Goal: Transaction & Acquisition: Subscribe to service/newsletter

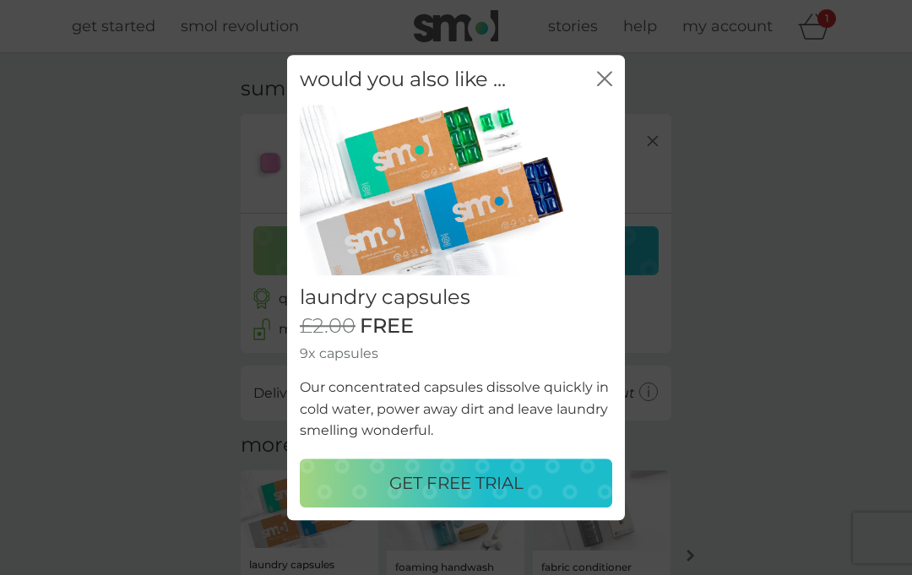
click at [570, 485] on div "GET FREE TRIAL" at bounding box center [456, 483] width 279 height 27
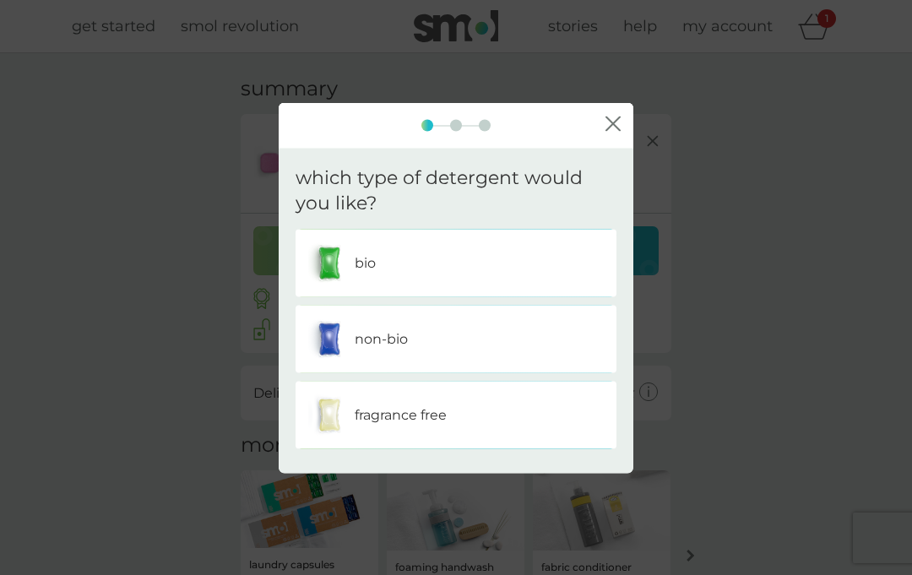
click at [545, 417] on div "fragrance free" at bounding box center [456, 415] width 296 height 42
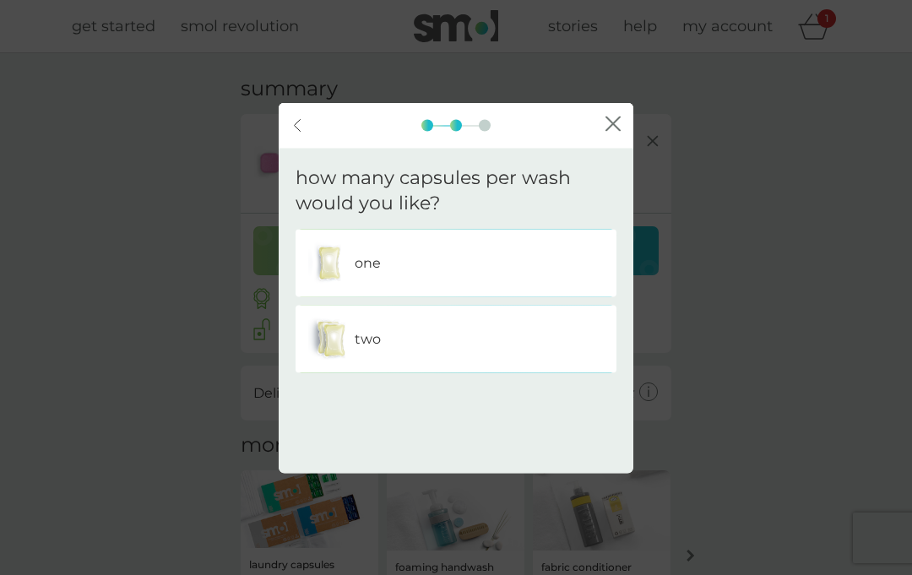
click at [590, 335] on div "two" at bounding box center [456, 339] width 296 height 42
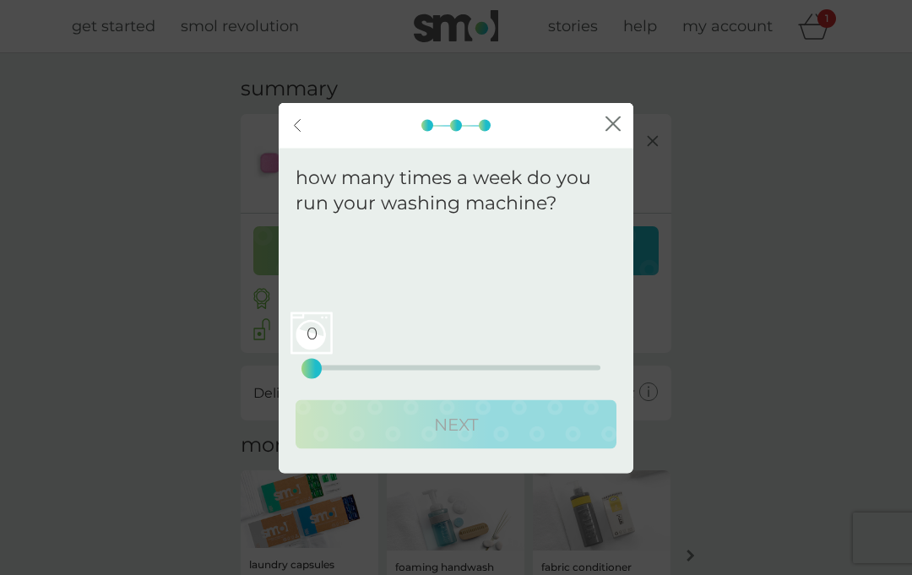
click at [318, 350] on span "0" at bounding box center [312, 334] width 42 height 42
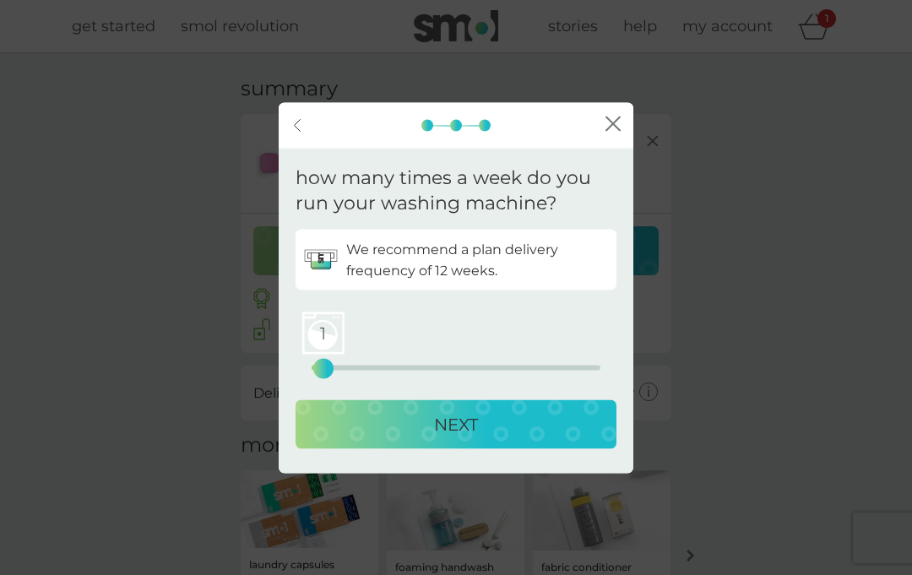
click at [336, 366] on div "1 0 12.5 25" at bounding box center [456, 368] width 289 height 5
click at [335, 350] on span "2" at bounding box center [334, 334] width 42 height 42
click at [577, 433] on div "NEXT" at bounding box center [456, 424] width 287 height 27
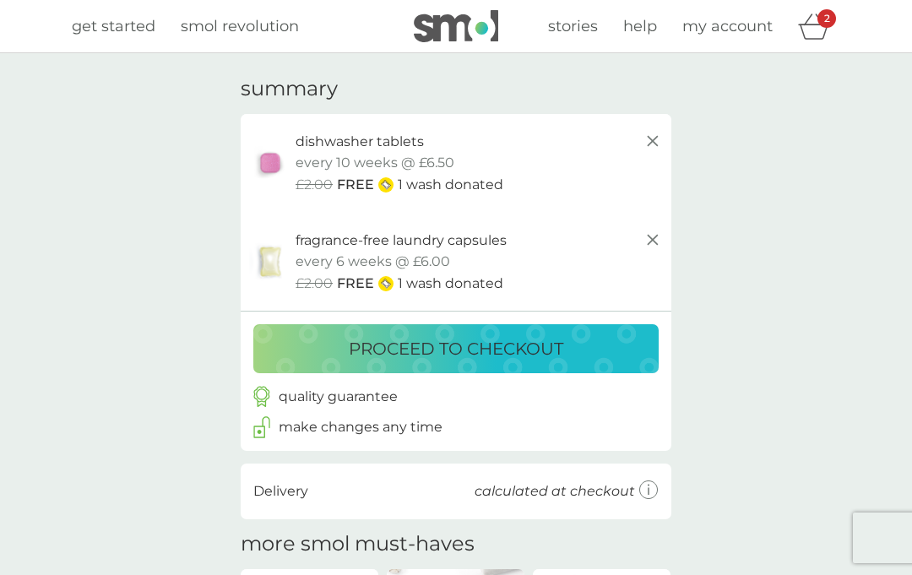
click at [649, 134] on icon at bounding box center [653, 141] width 20 height 20
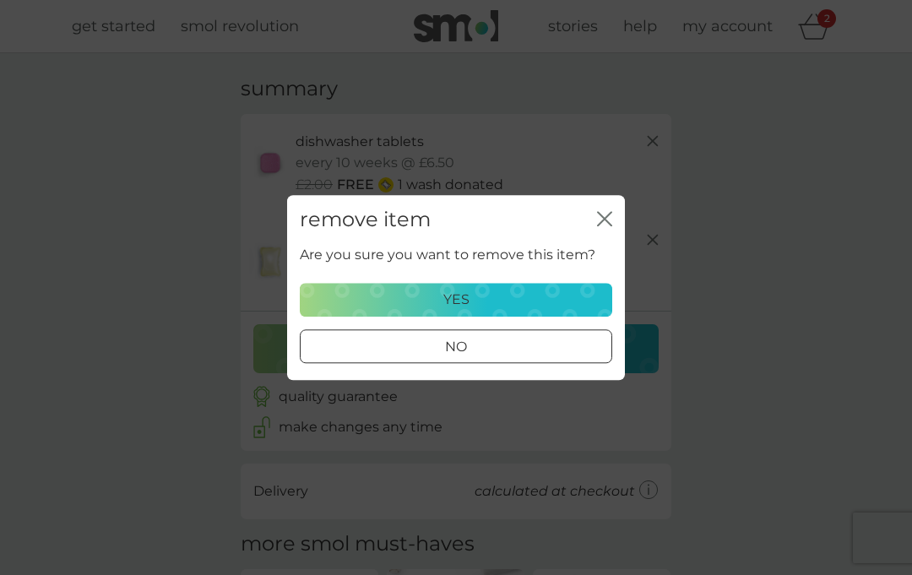
click at [664, 233] on div "remove item close Are you sure you want to remove this item? yes no" at bounding box center [456, 287] width 912 height 575
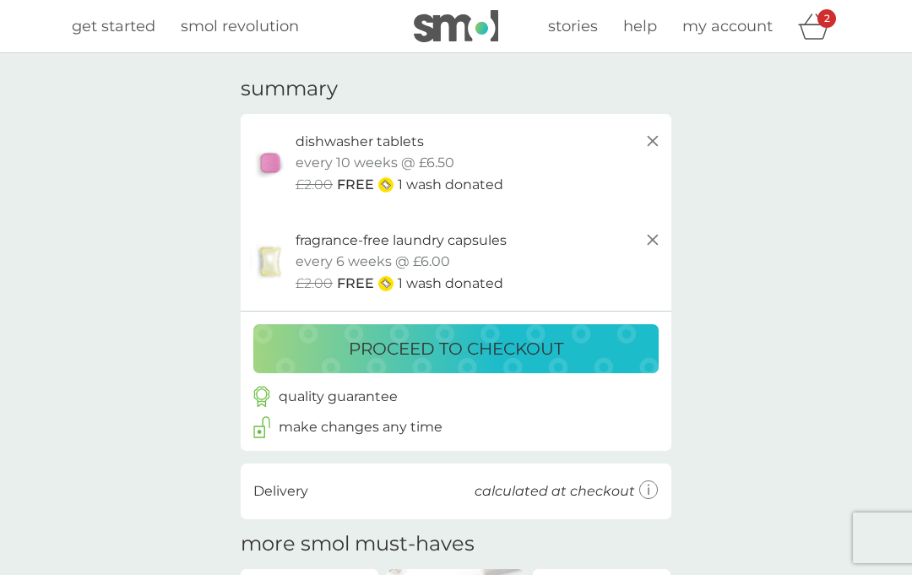
click at [610, 209] on div "dishwasher tablets trial pack every 10 weeks @ £6.50 £2.00 FREE 1 wash donated" at bounding box center [456, 163] width 431 height 99
click at [662, 235] on icon at bounding box center [653, 240] width 20 height 20
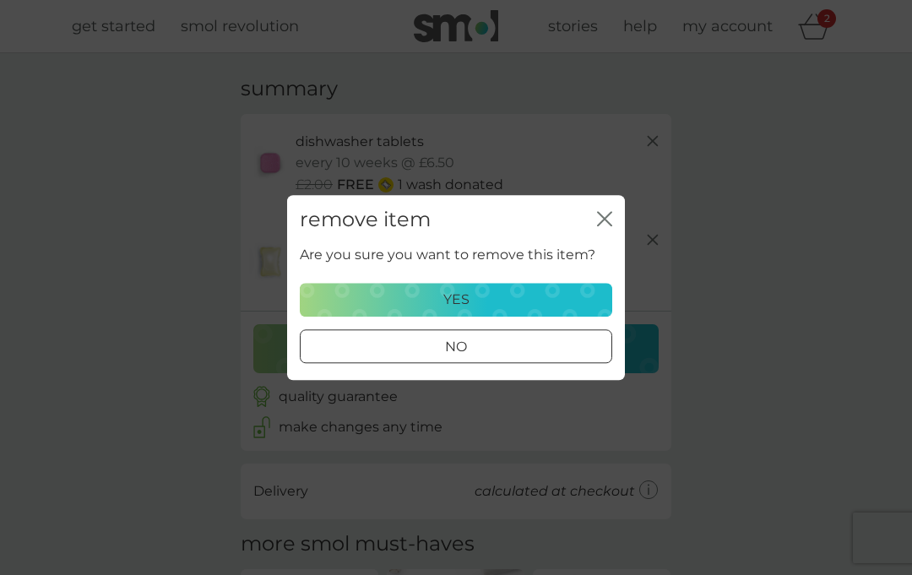
click at [557, 307] on div "yes" at bounding box center [456, 300] width 291 height 22
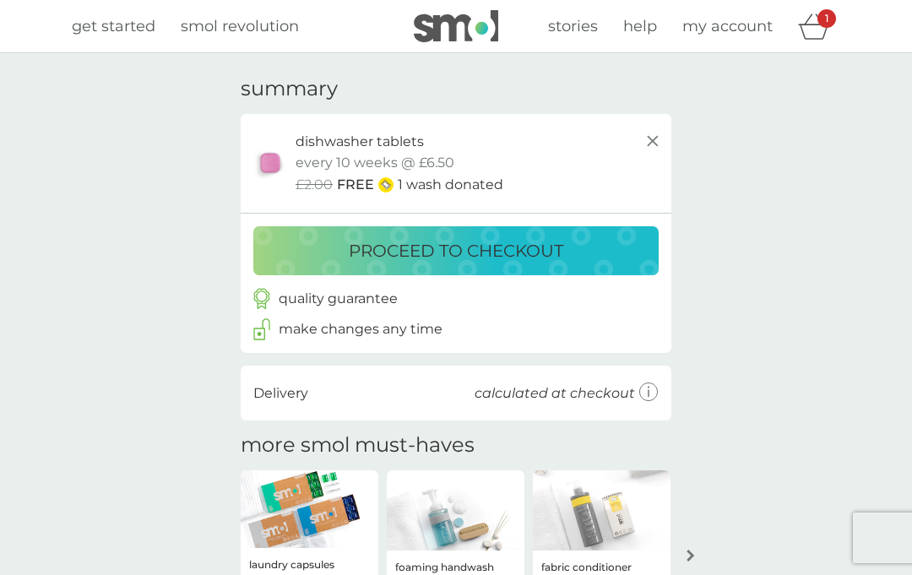
click at [610, 158] on div "dishwasher tablets trial pack every 10 weeks @ £6.50 £2.00 FREE 1 wash donated" at bounding box center [479, 163] width 367 height 65
click at [659, 139] on icon at bounding box center [653, 141] width 20 height 20
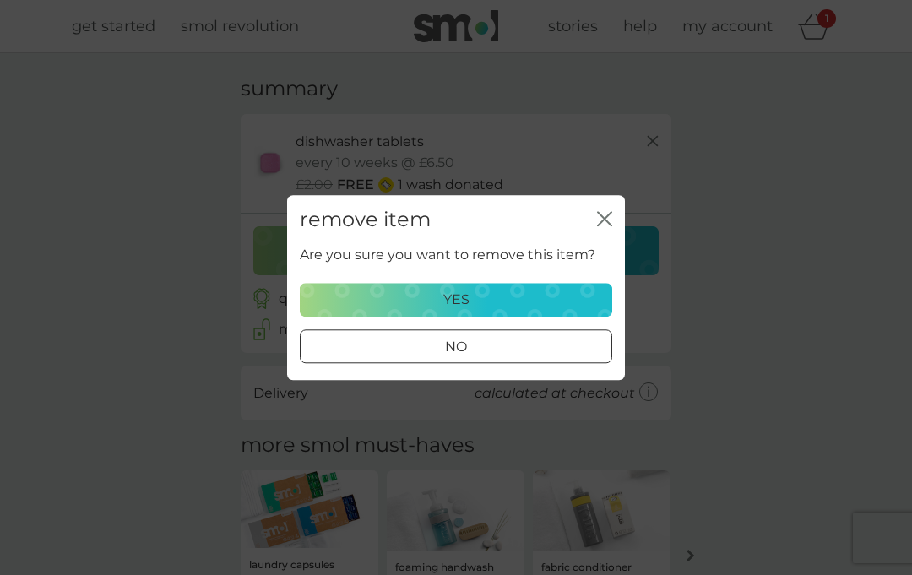
click at [602, 295] on button "yes" at bounding box center [456, 300] width 313 height 34
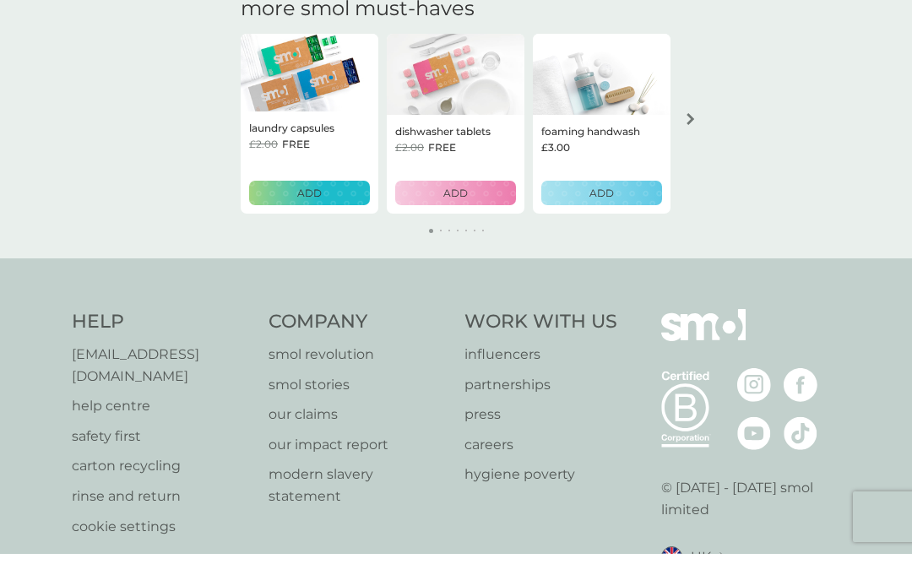
scroll to position [237, 0]
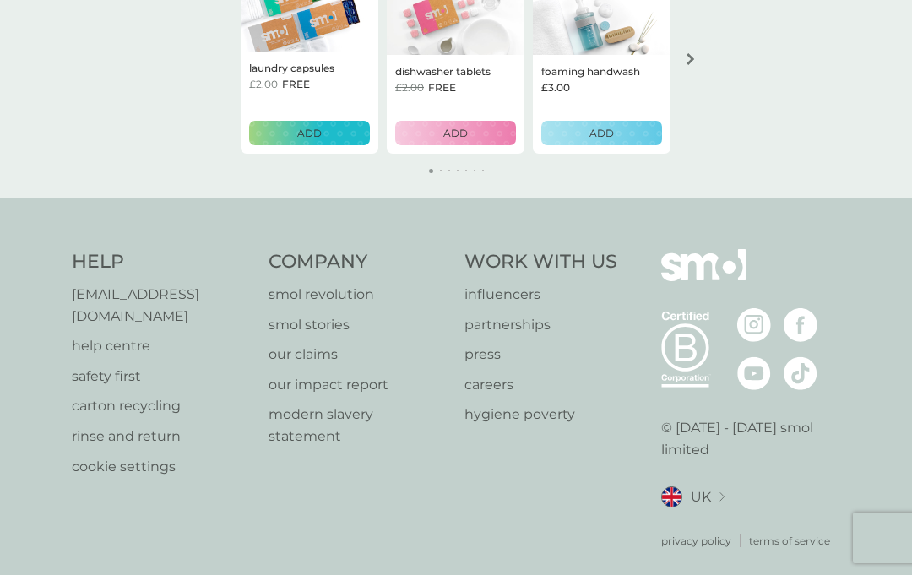
click at [879, 261] on div "Help [EMAIL_ADDRESS][DOMAIN_NAME] help centre safety first carton recycling rin…" at bounding box center [456, 399] width 912 height 401
click at [370, 284] on p "smol revolution" at bounding box center [359, 295] width 180 height 22
